Goal: Check status: Check status

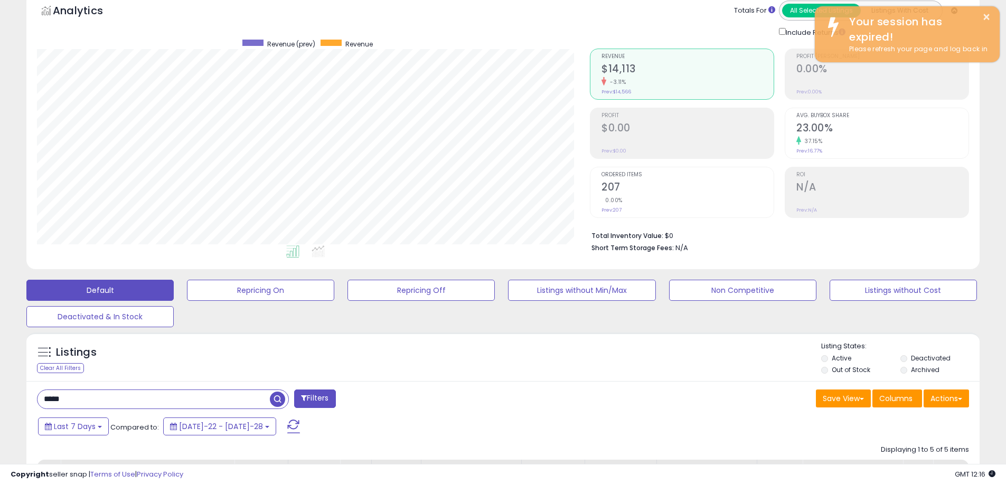
scroll to position [216, 553]
